Goal: Browse casually: Explore the website without a specific task or goal

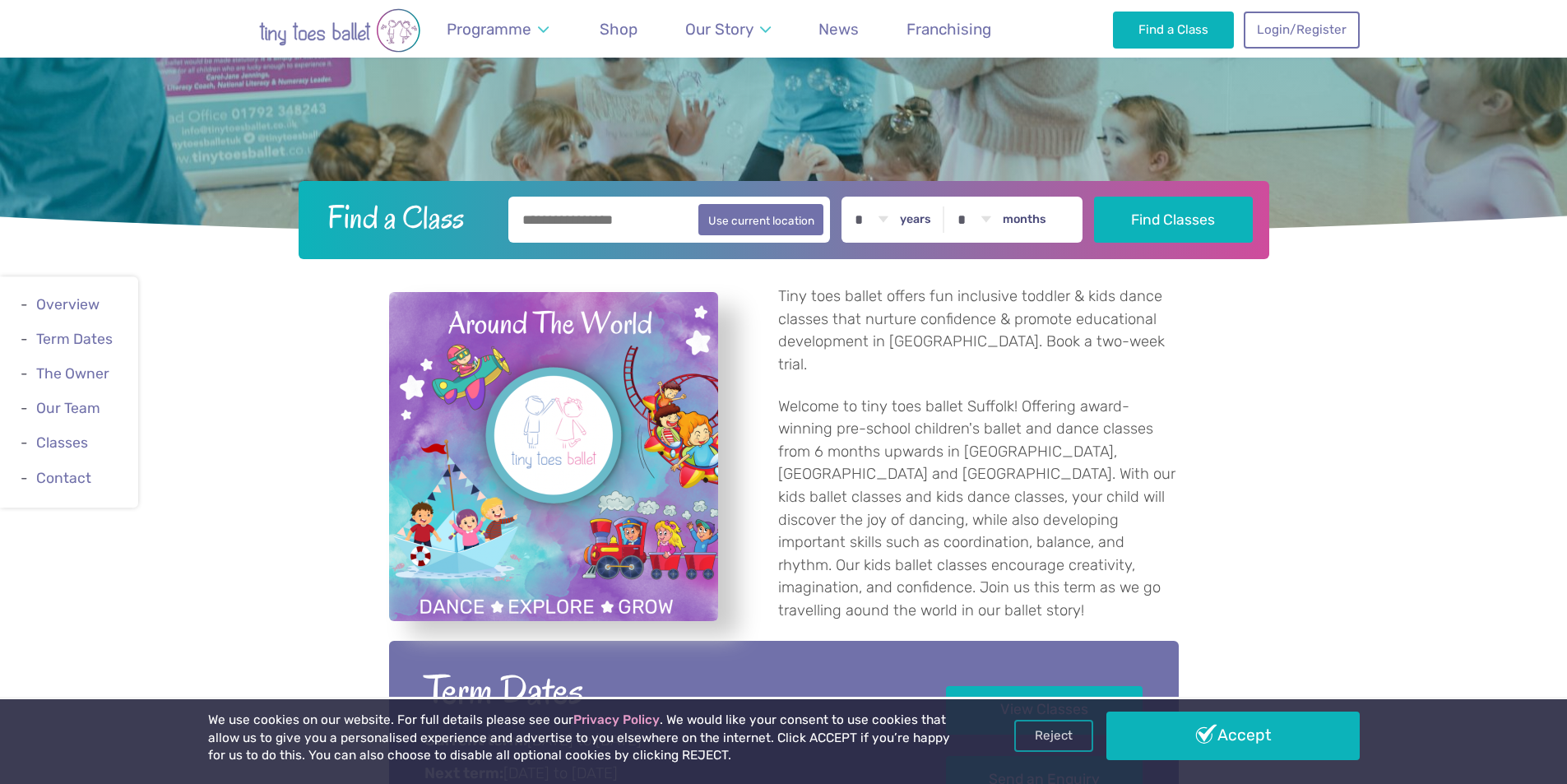
scroll to position [493, 0]
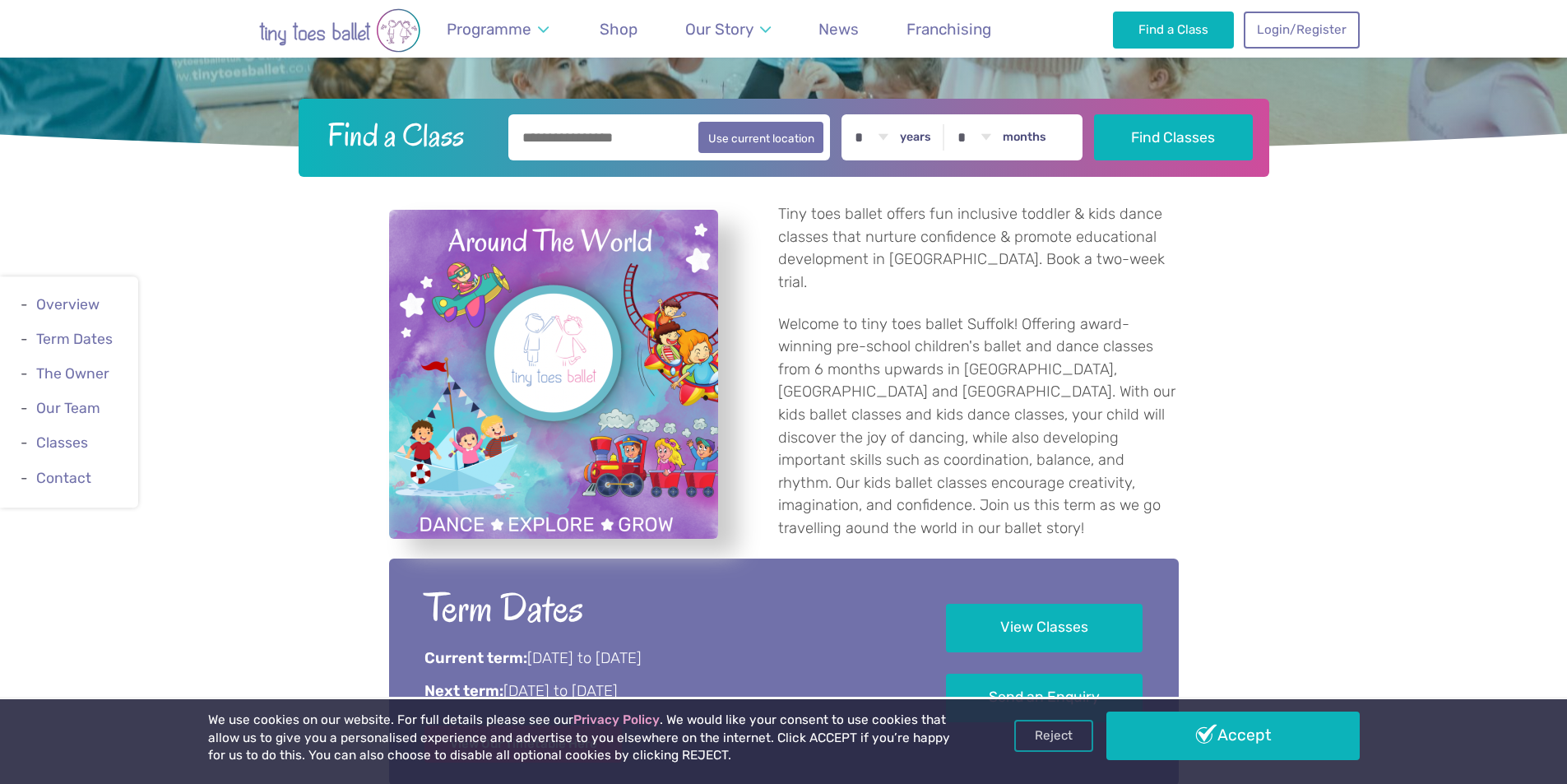
click at [834, 238] on p "Tiny toes ballet offers fun inclusive toddler & kids dance classes that nurture…" at bounding box center [979, 248] width 401 height 91
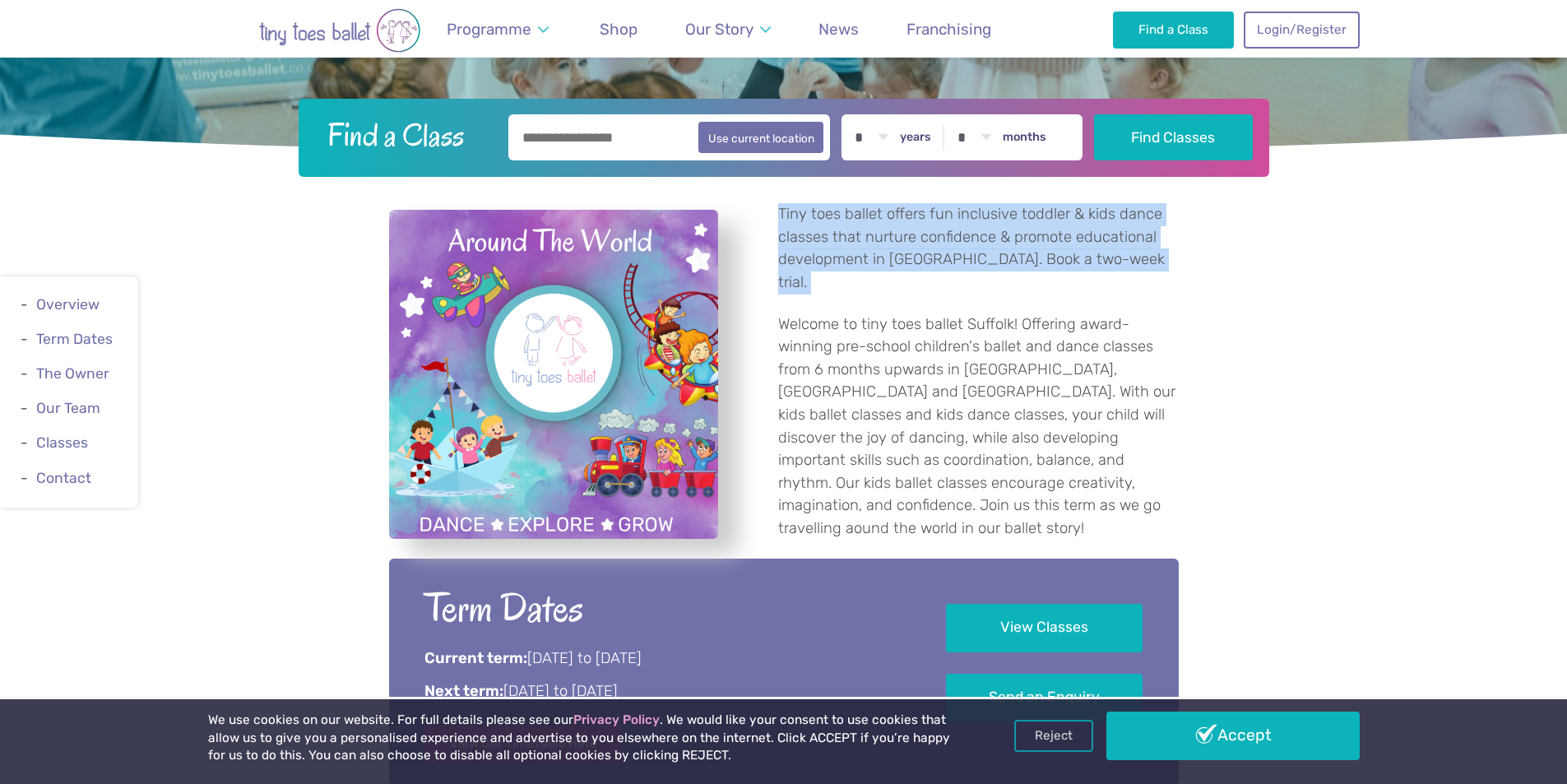
click at [834, 238] on p "Tiny toes ballet offers fun inclusive toddler & kids dance classes that nurture…" at bounding box center [979, 248] width 401 height 91
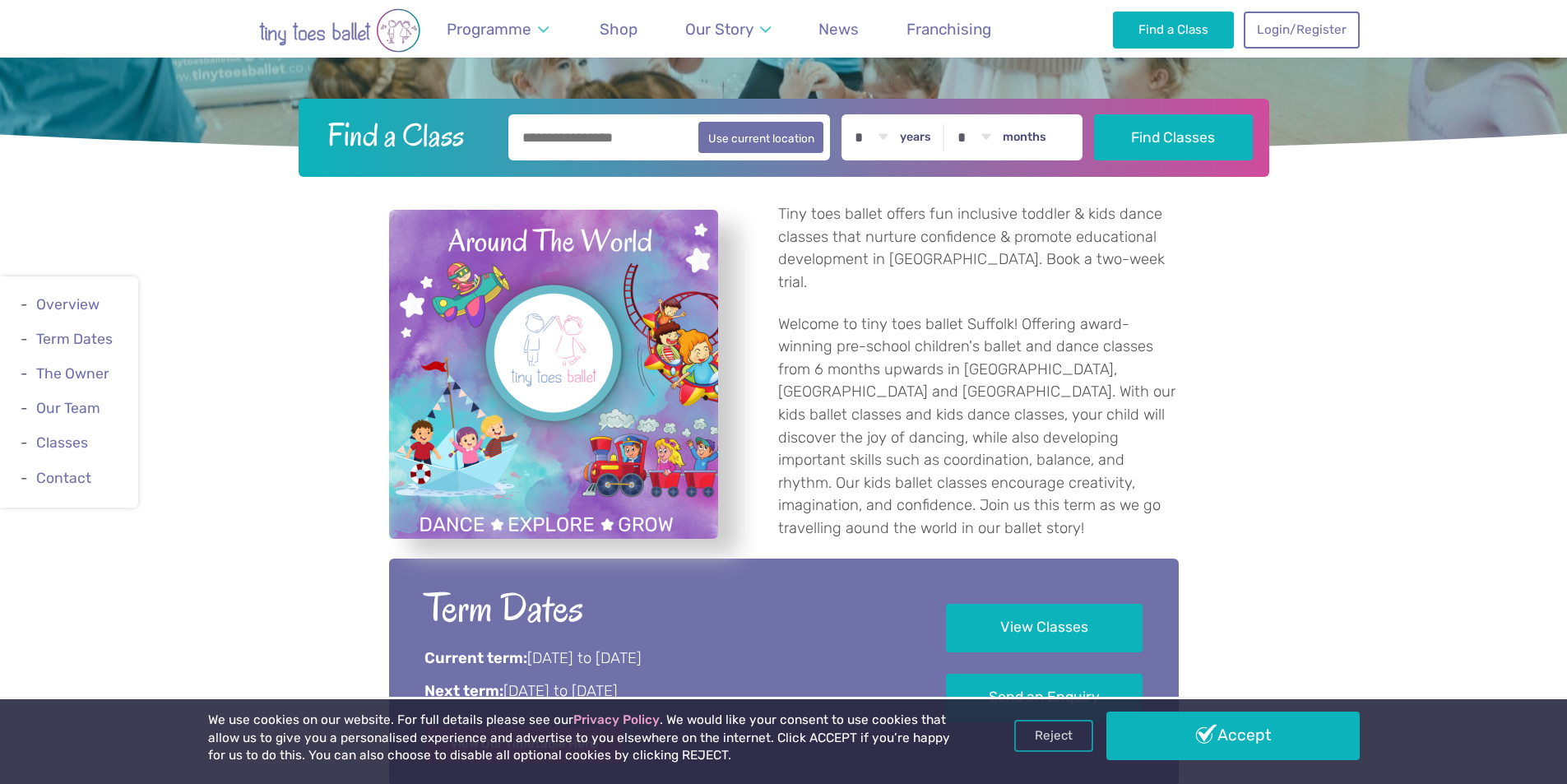
click at [812, 313] on p "Welcome to tiny toes ballet Suffolk! Offering award-winning pre-school children…" at bounding box center [979, 426] width 401 height 227
click at [883, 234] on p "Tiny toes ballet offers fun inclusive toddler & kids dance classes that nurture…" at bounding box center [979, 248] width 401 height 91
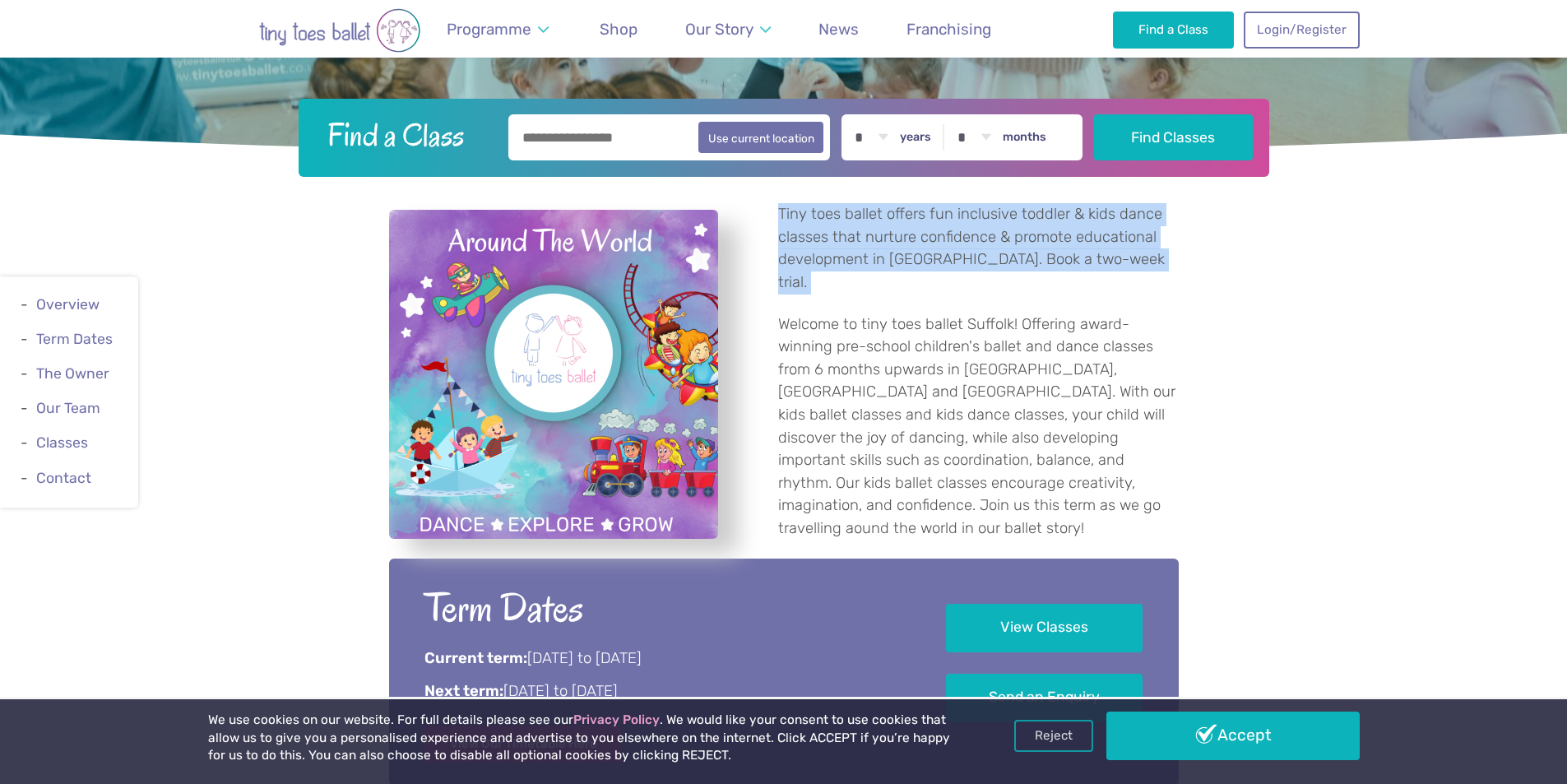
click at [883, 234] on p "Tiny toes ballet offers fun inclusive toddler & kids dance classes that nurture…" at bounding box center [979, 248] width 401 height 91
copy div "Tiny toes ballet offers fun inclusive toddler & kids dance classes that nurture…"
